Goal: Find specific page/section: Find specific page/section

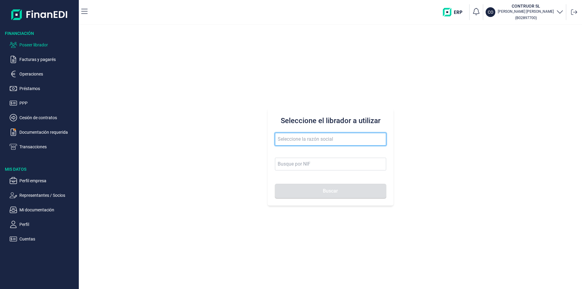
click at [290, 140] on input "text" at bounding box center [330, 139] width 111 height 13
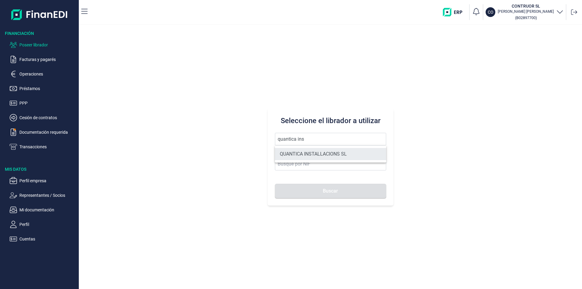
click at [344, 153] on li "QUANTICA INSTALLACIONS SL" at bounding box center [330, 154] width 111 height 12
type input "QUANTICA INSTALLACIONS SL"
type input "B67423871"
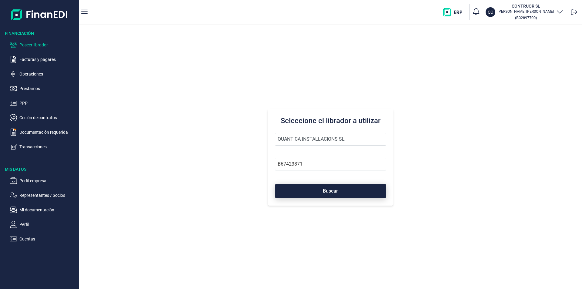
click at [323, 191] on span "Buscar" at bounding box center [330, 190] width 15 height 5
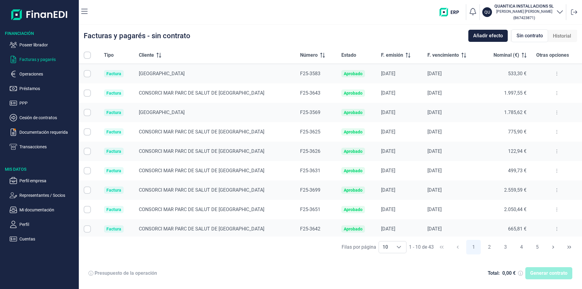
checkbox input "true"
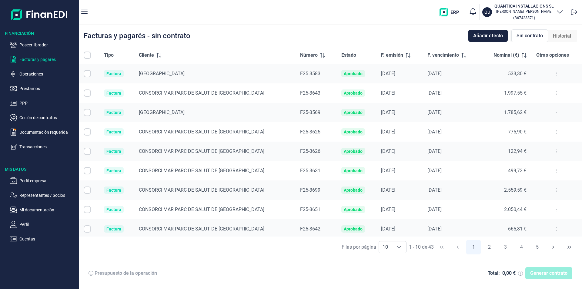
checkbox input "true"
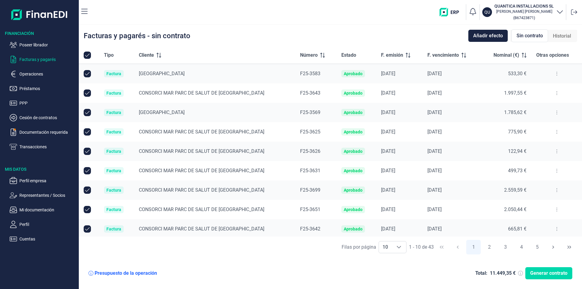
checkbox input "true"
click at [37, 45] on p "Poseer librador" at bounding box center [47, 44] width 57 height 7
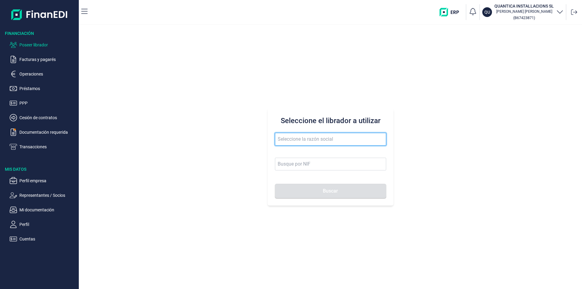
click at [285, 138] on input "text" at bounding box center [330, 139] width 111 height 13
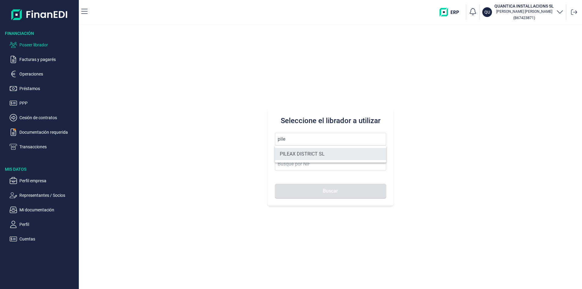
click at [307, 154] on li "PILEAX DISTRICT SL" at bounding box center [330, 154] width 111 height 12
type input "PILEAX DISTRICT SL"
type input "B67839951"
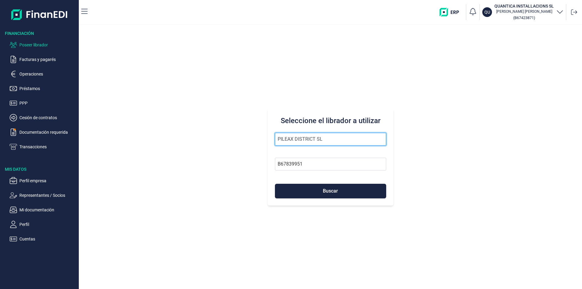
drag, startPoint x: 330, startPoint y: 140, endPoint x: 269, endPoint y: 131, distance: 61.6
click at [269, 131] on div "Seleccione el librador a utilizar PILEAX DISTRICT SL B67839951 Buscar" at bounding box center [330, 156] width 126 height 97
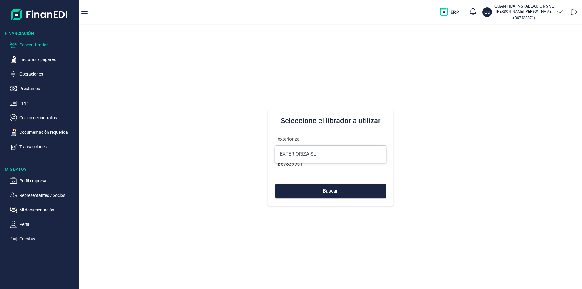
drag, startPoint x: 294, startPoint y: 153, endPoint x: 309, endPoint y: 173, distance: 25.5
click at [294, 154] on li "EXTERIORIZA SL" at bounding box center [330, 154] width 111 height 12
type input "EXTERIORIZA SL"
type input "B54734207"
click at [323, 190] on span "Buscar" at bounding box center [330, 190] width 15 height 5
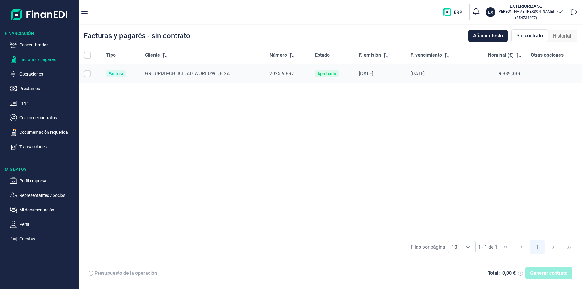
checkbox input "true"
click at [38, 195] on p "Representantes / Socios" at bounding box center [47, 194] width 57 height 7
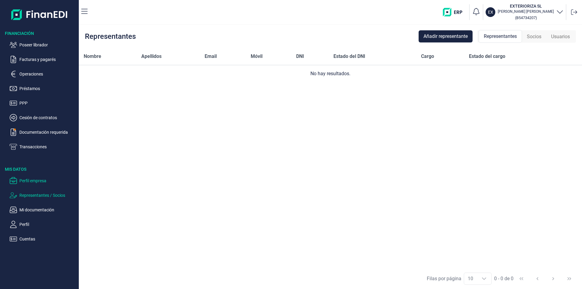
click at [31, 180] on p "Perfil empresa" at bounding box center [47, 180] width 57 height 7
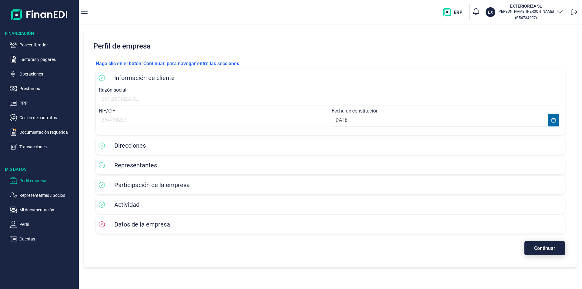
click at [540, 247] on span "Continuar" at bounding box center [544, 248] width 21 height 5
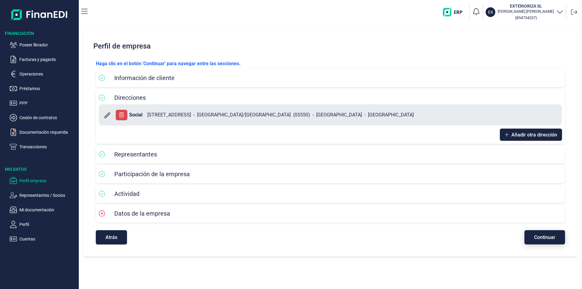
click at [542, 237] on span "Continuar" at bounding box center [544, 237] width 21 height 5
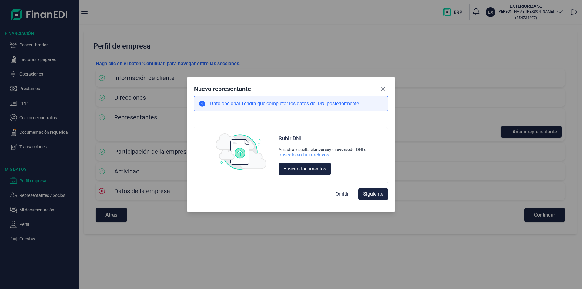
drag, startPoint x: 382, startPoint y: 86, endPoint x: 363, endPoint y: 139, distance: 56.4
click at [382, 86] on button "Close" at bounding box center [383, 89] width 10 height 10
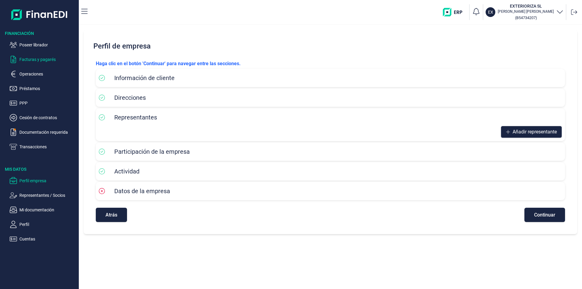
click at [39, 58] on p "Facturas y pagarés" at bounding box center [47, 59] width 57 height 7
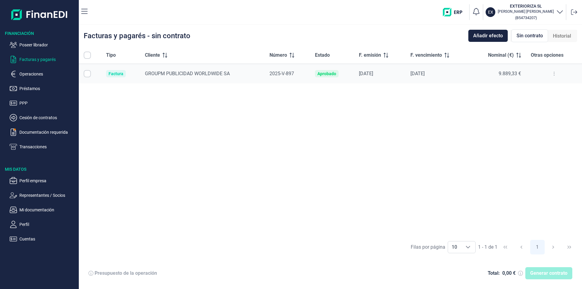
checkbox input "true"
